Goal: Task Accomplishment & Management: Understand process/instructions

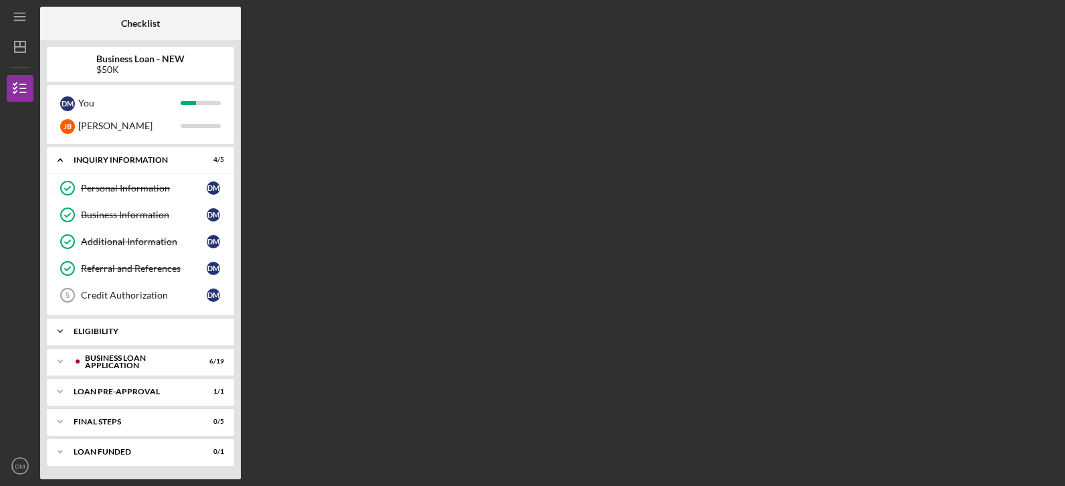
click at [61, 329] on icon "Icon/Expander" at bounding box center [60, 331] width 27 height 27
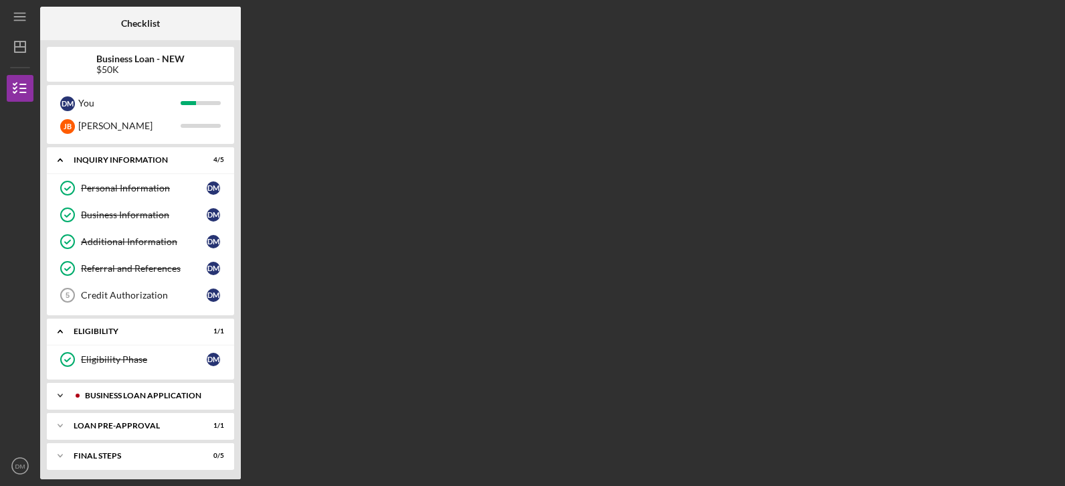
click at [59, 162] on polyline at bounding box center [60, 160] width 4 height 3
click at [98, 418] on div "Business Canvas" at bounding box center [144, 423] width 126 height 11
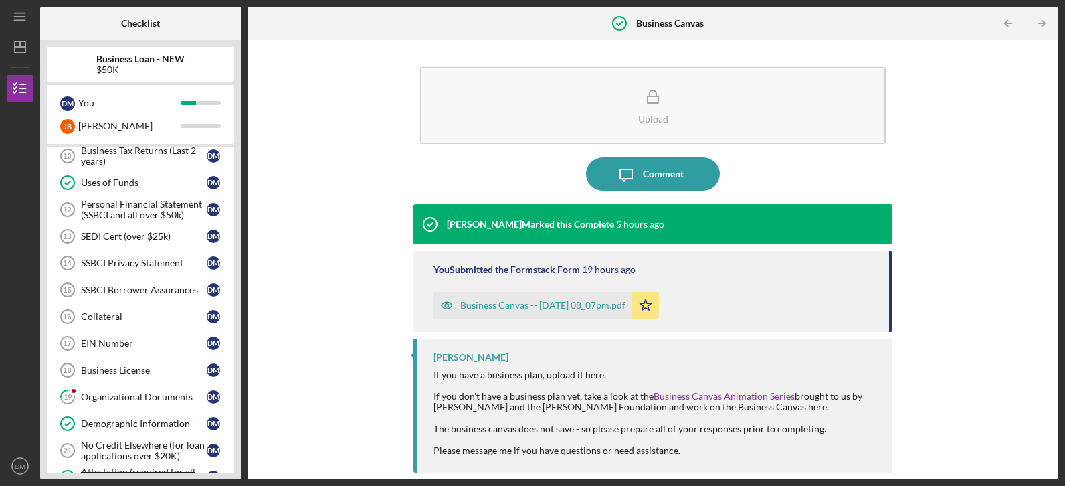
scroll to position [401, 0]
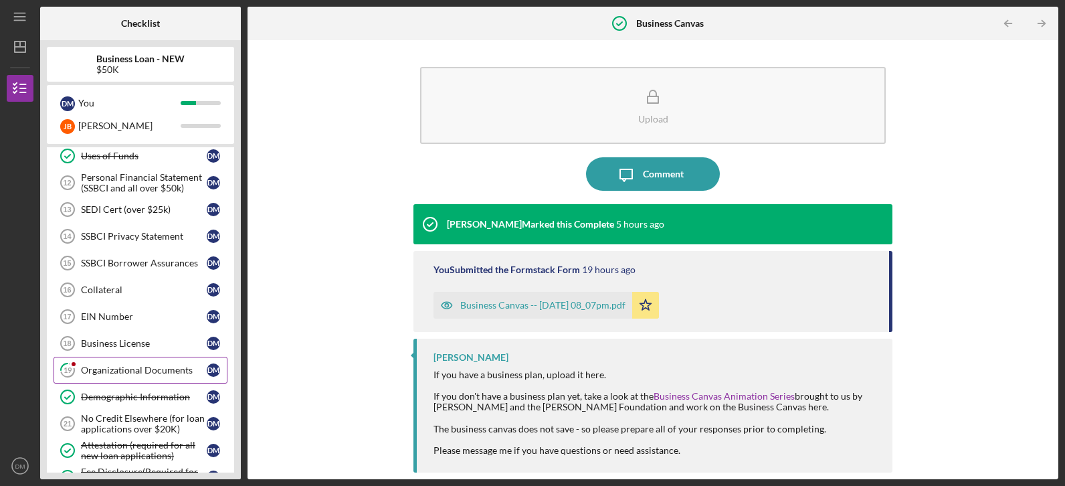
click at [83, 364] on icon "19" at bounding box center [67, 369] width 33 height 33
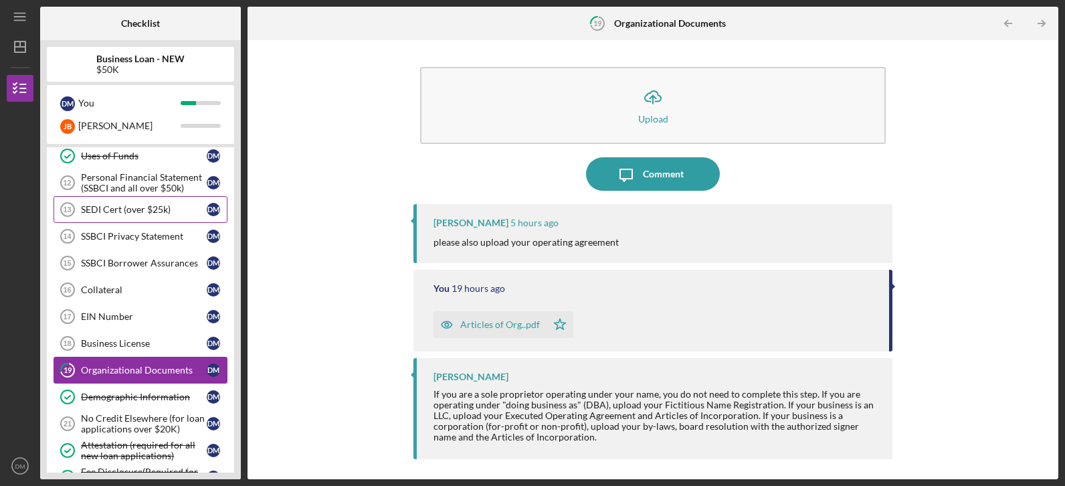
click at [109, 217] on link "SEDI Cert (over $25k) 13 SEDI Cert (over $25k) [PERSON_NAME]" at bounding box center [141, 209] width 174 height 27
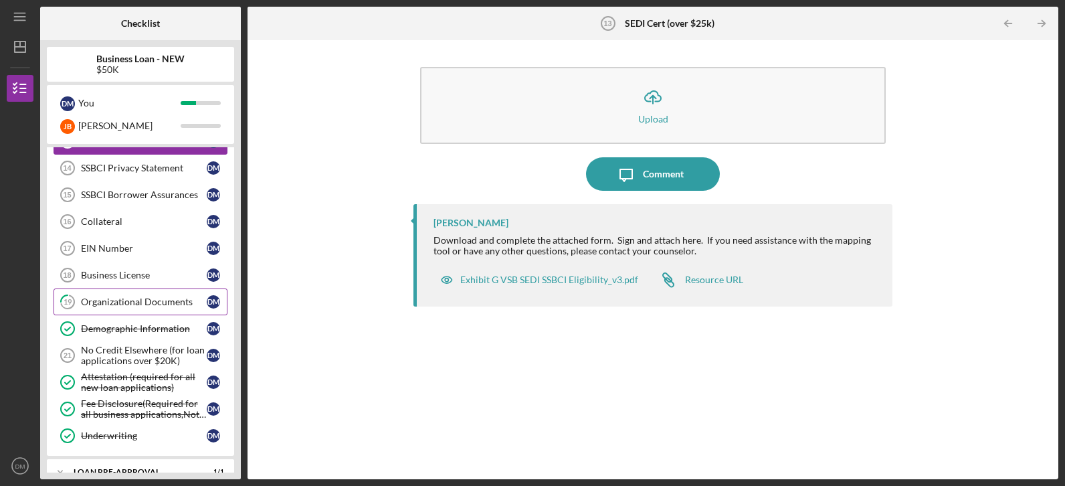
scroll to position [497, 0]
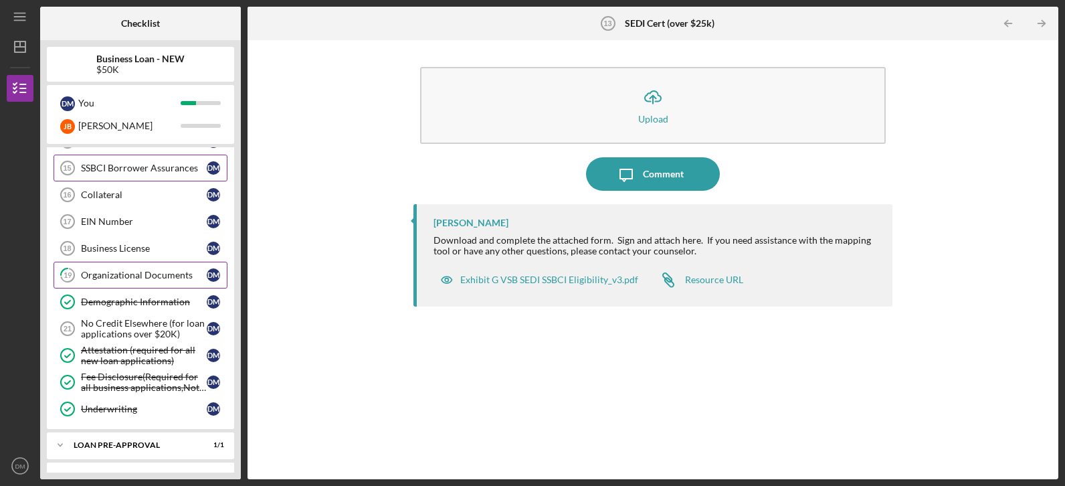
click at [129, 171] on div "SSBCI Borrower Assurances" at bounding box center [144, 168] width 126 height 11
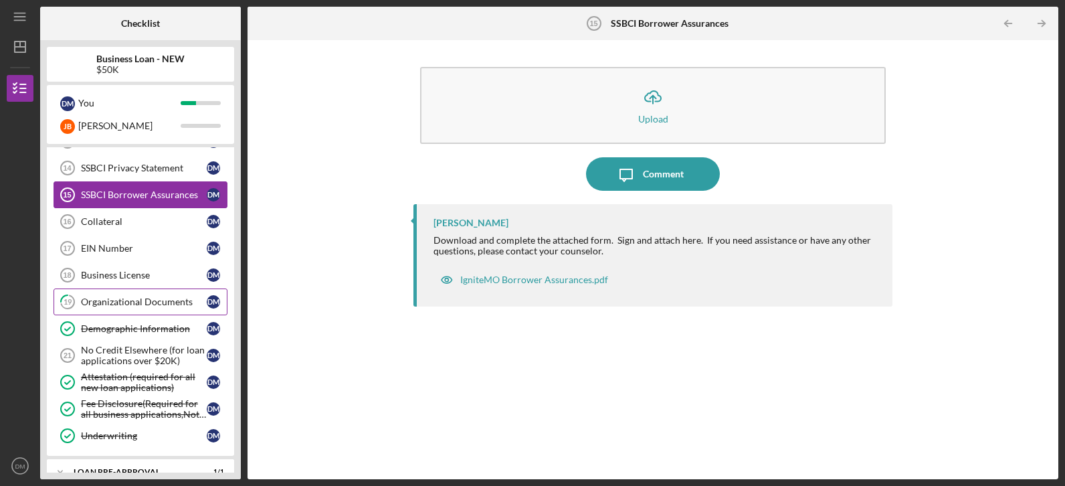
scroll to position [443, 0]
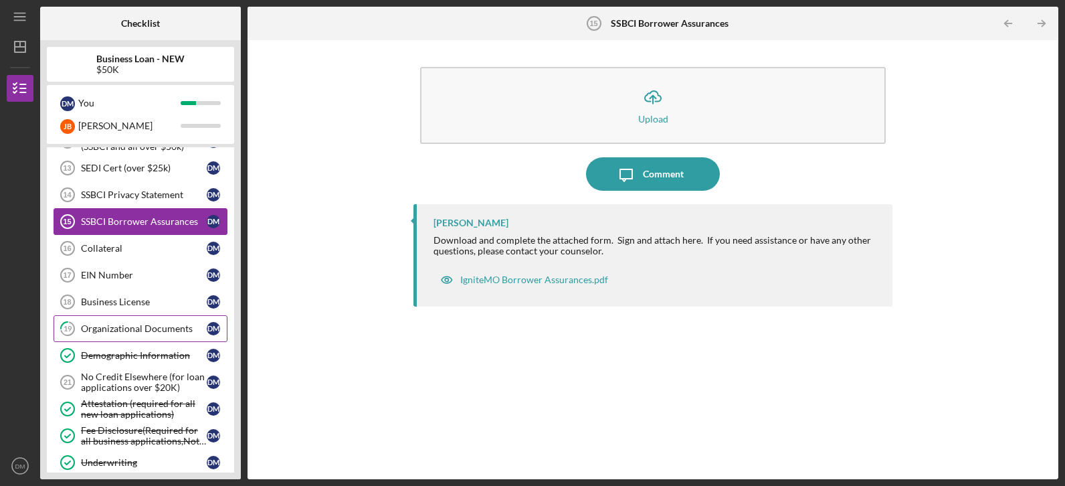
click at [129, 171] on div "SEDI Cert (over $25k)" at bounding box center [144, 168] width 126 height 11
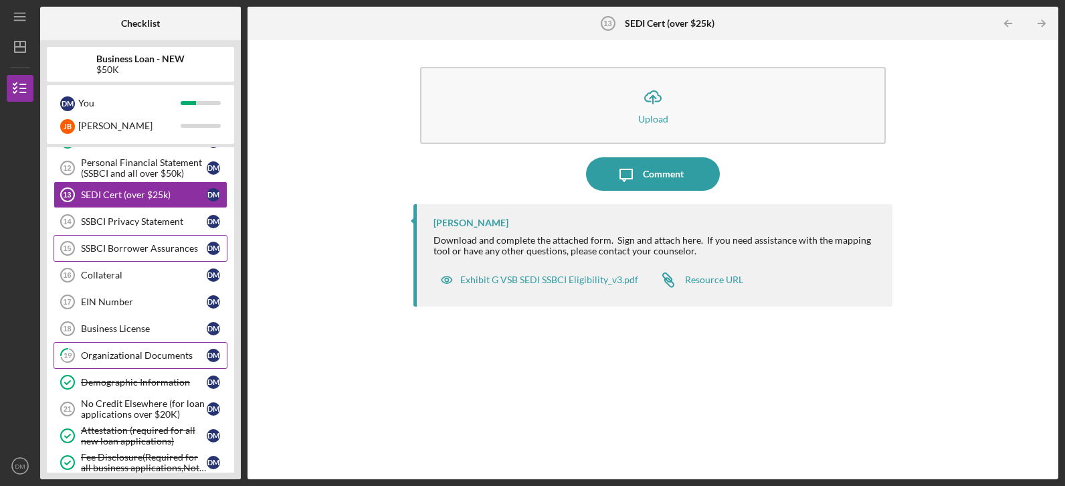
scroll to position [389, 0]
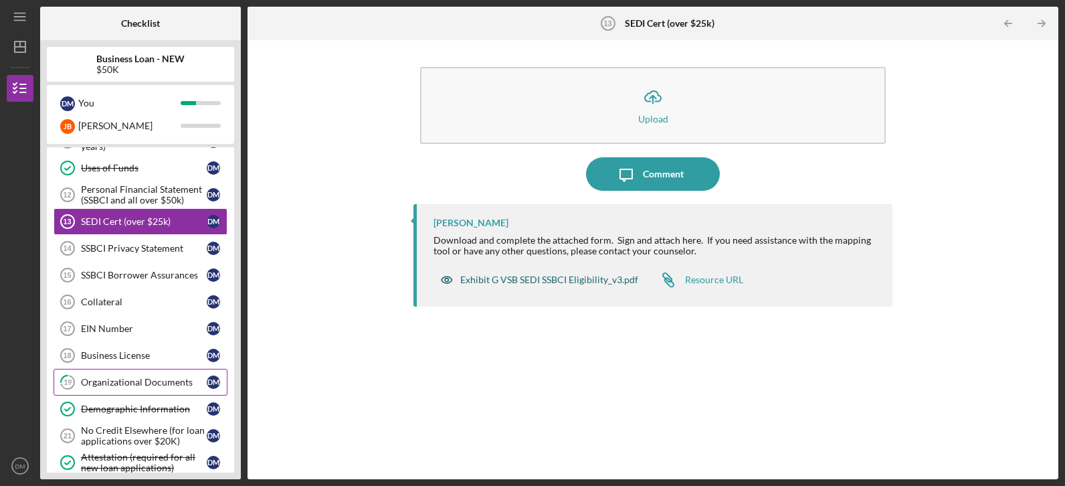
click at [539, 282] on div "Exhibit G VSB SEDI SSBCI Eligibility_v3.pdf" at bounding box center [549, 279] width 178 height 11
